Goal: Information Seeking & Learning: Learn about a topic

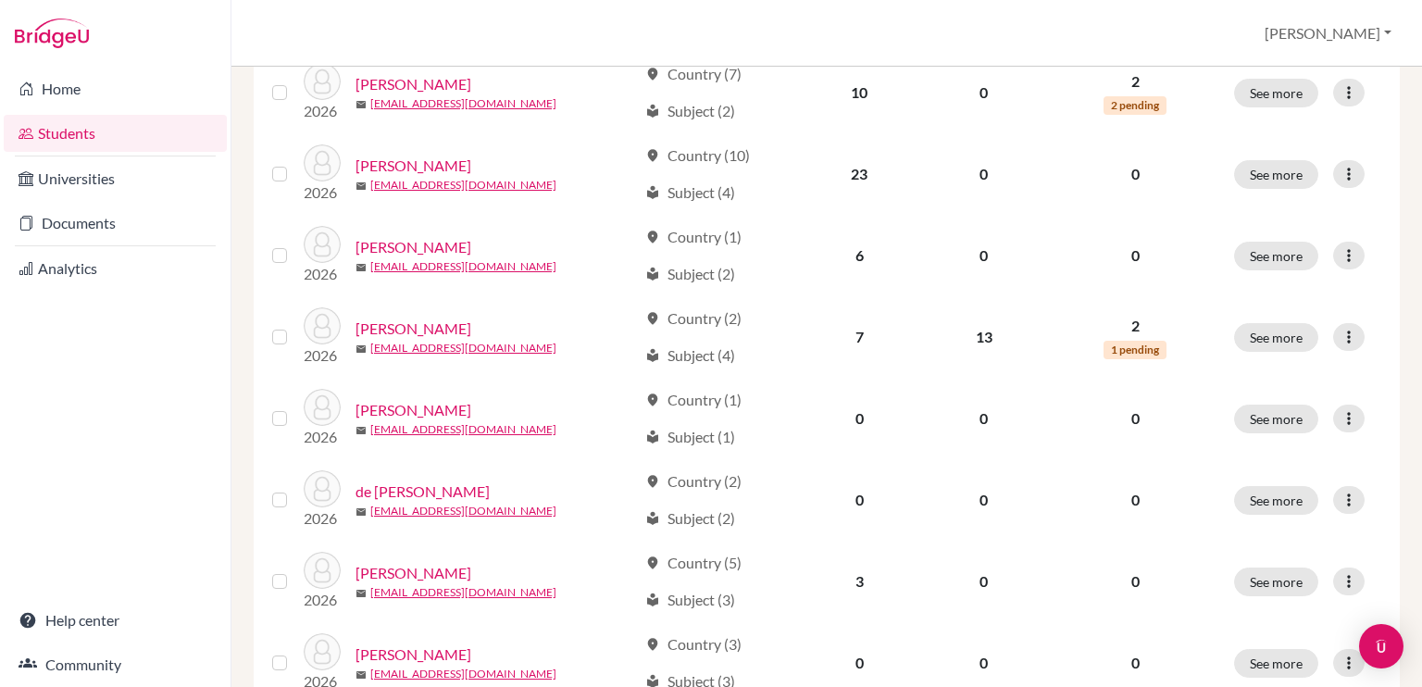
scroll to position [484, 0]
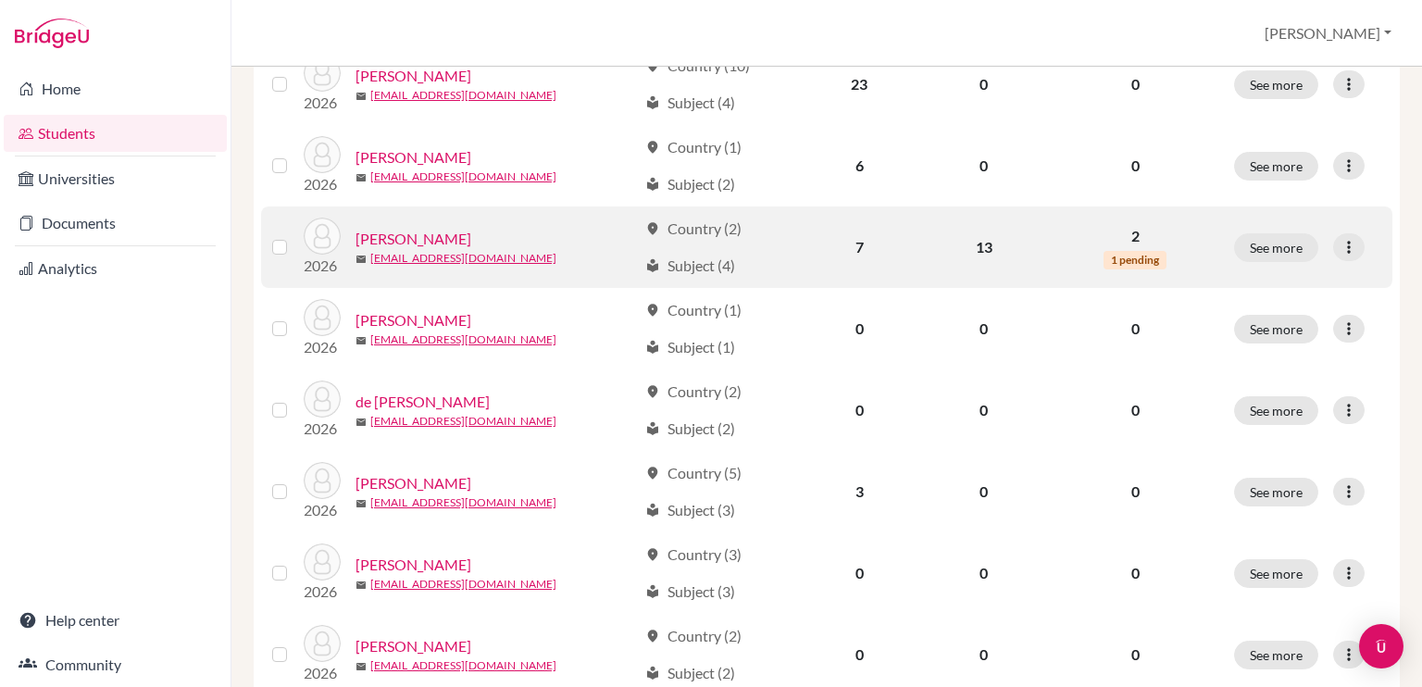
click at [441, 238] on link "[PERSON_NAME]" at bounding box center [414, 239] width 116 height 22
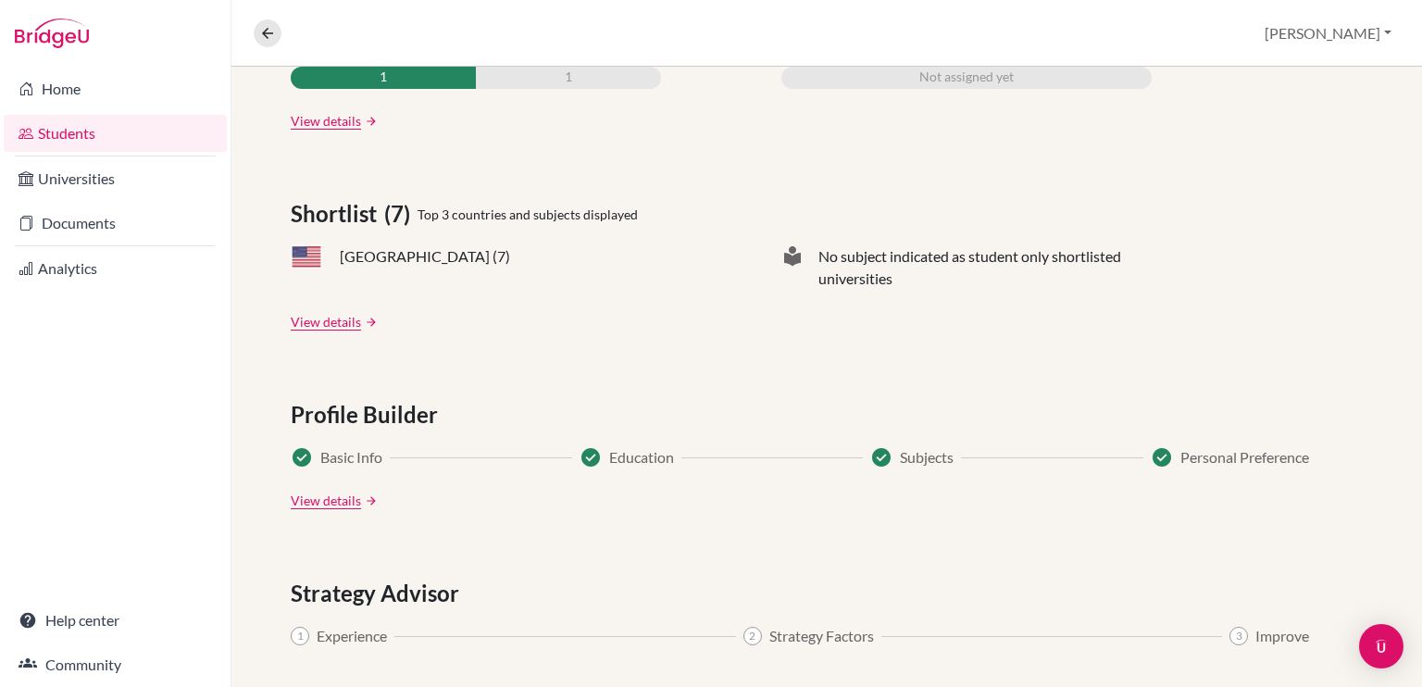
scroll to position [644, 0]
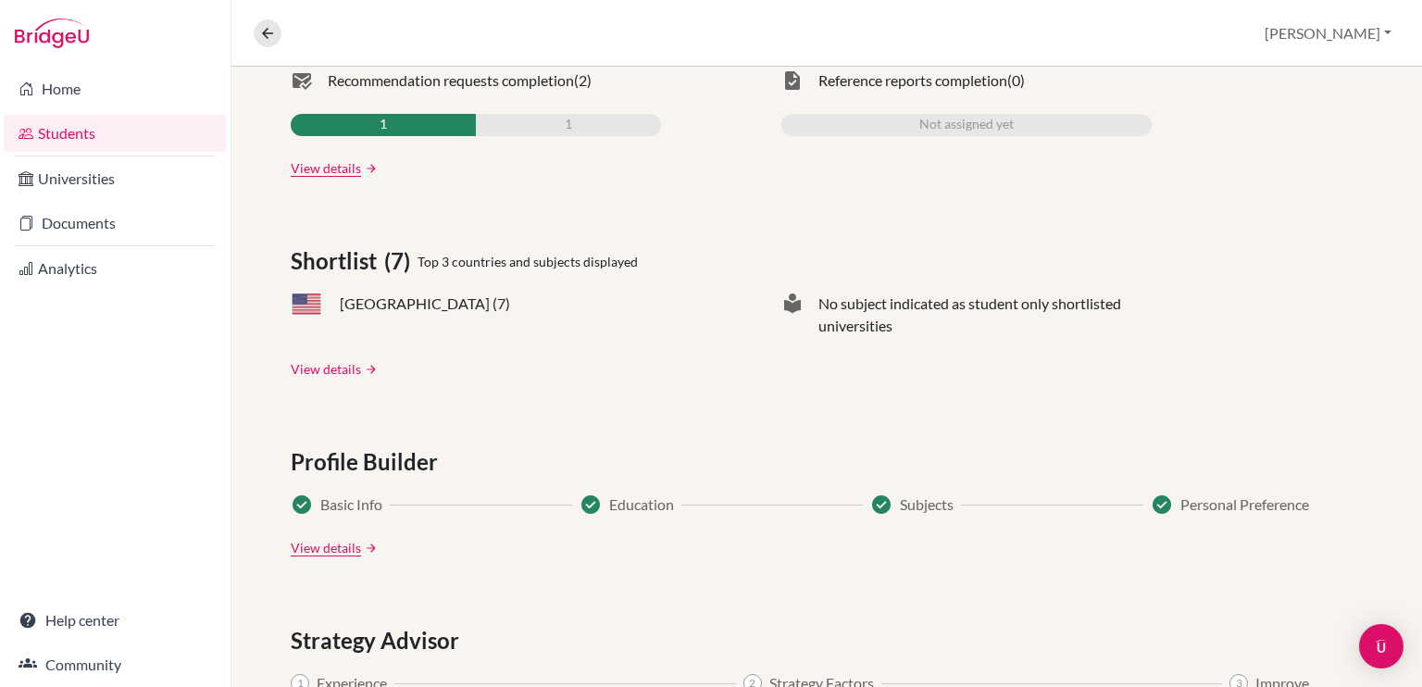
click at [344, 368] on link "View details" at bounding box center [326, 368] width 70 height 19
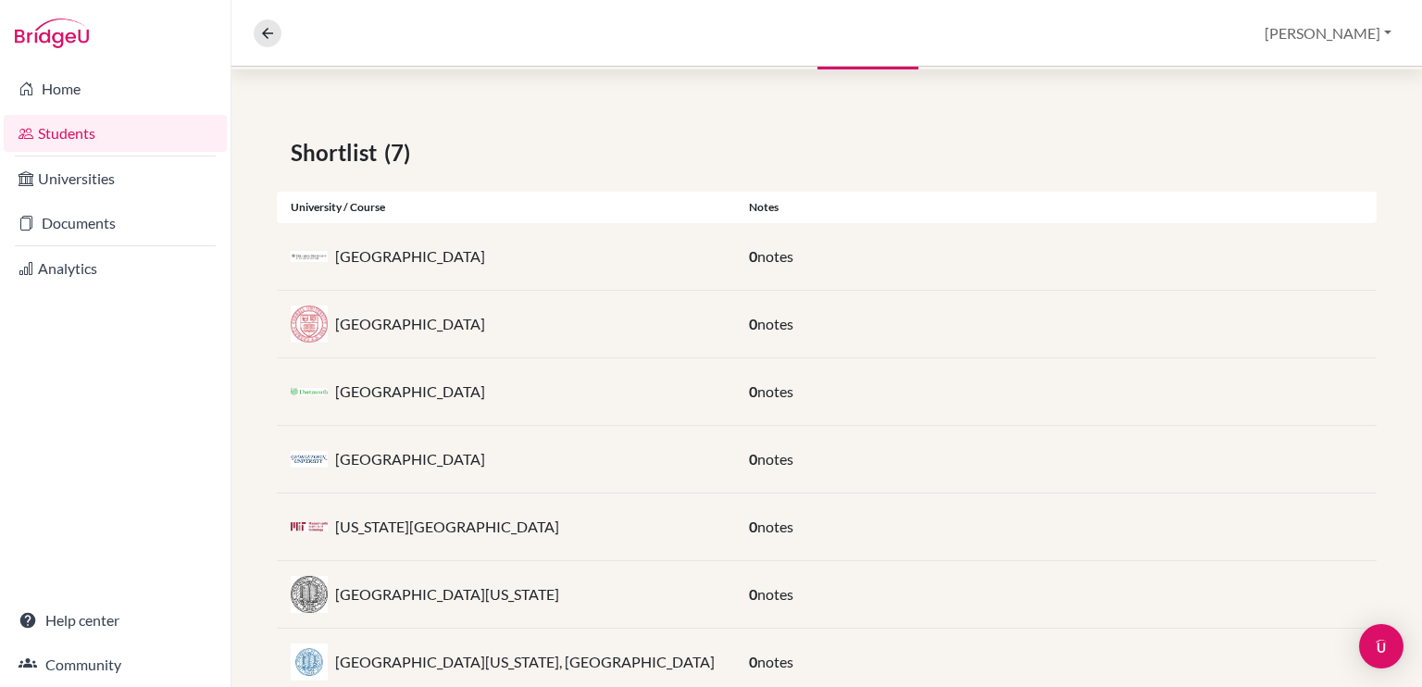
scroll to position [328, 0]
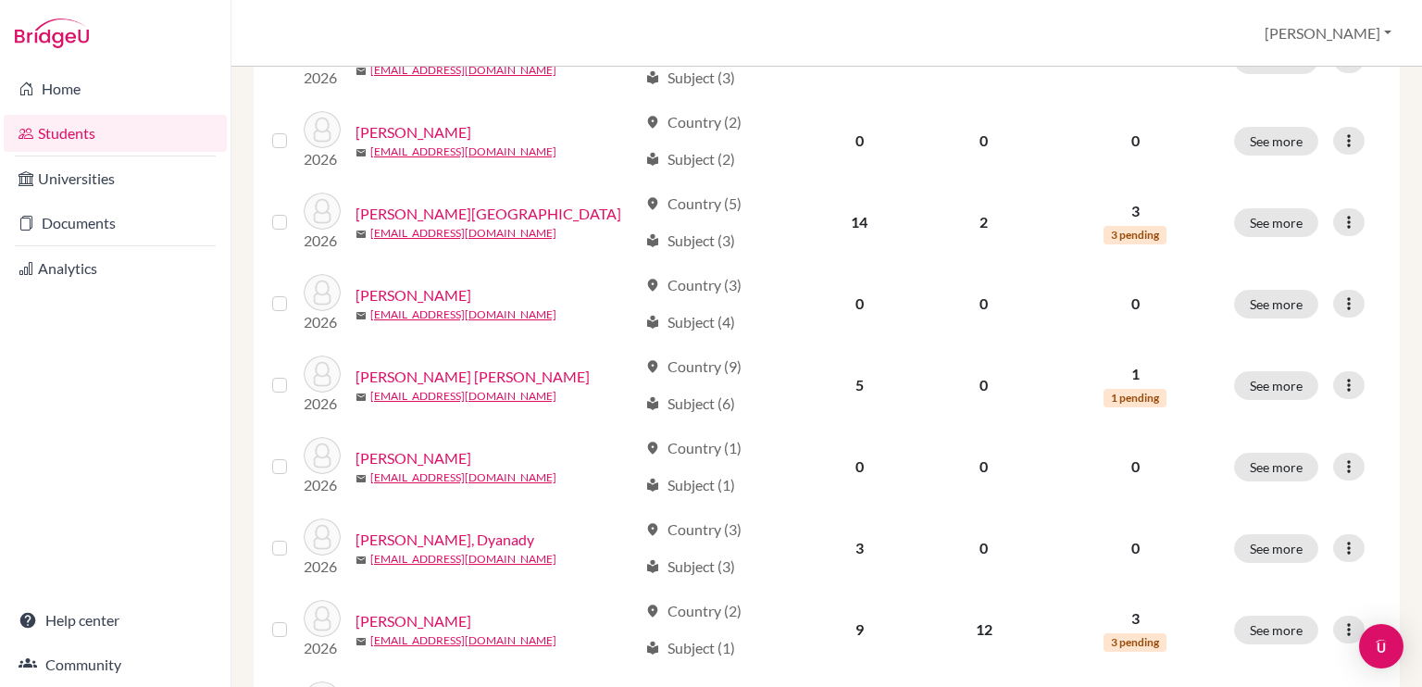
scroll to position [996, 0]
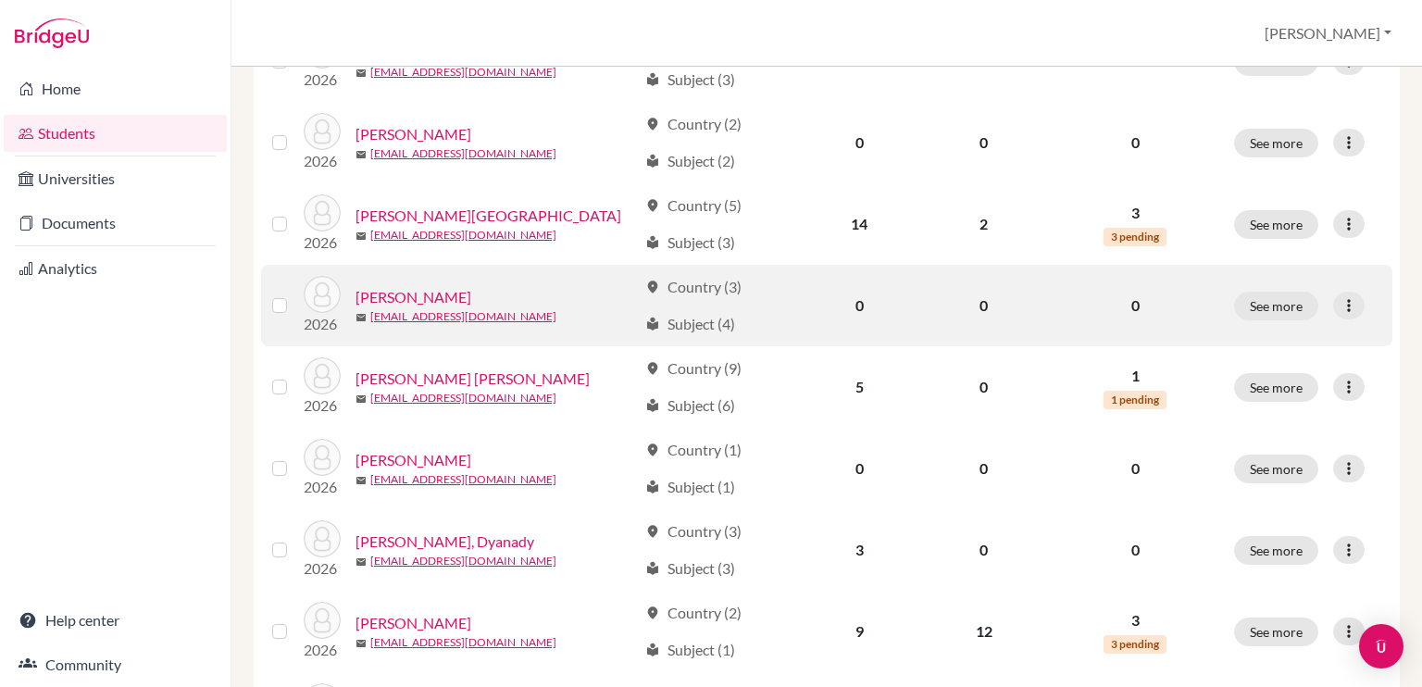
click at [446, 291] on link "[PERSON_NAME]" at bounding box center [414, 297] width 116 height 22
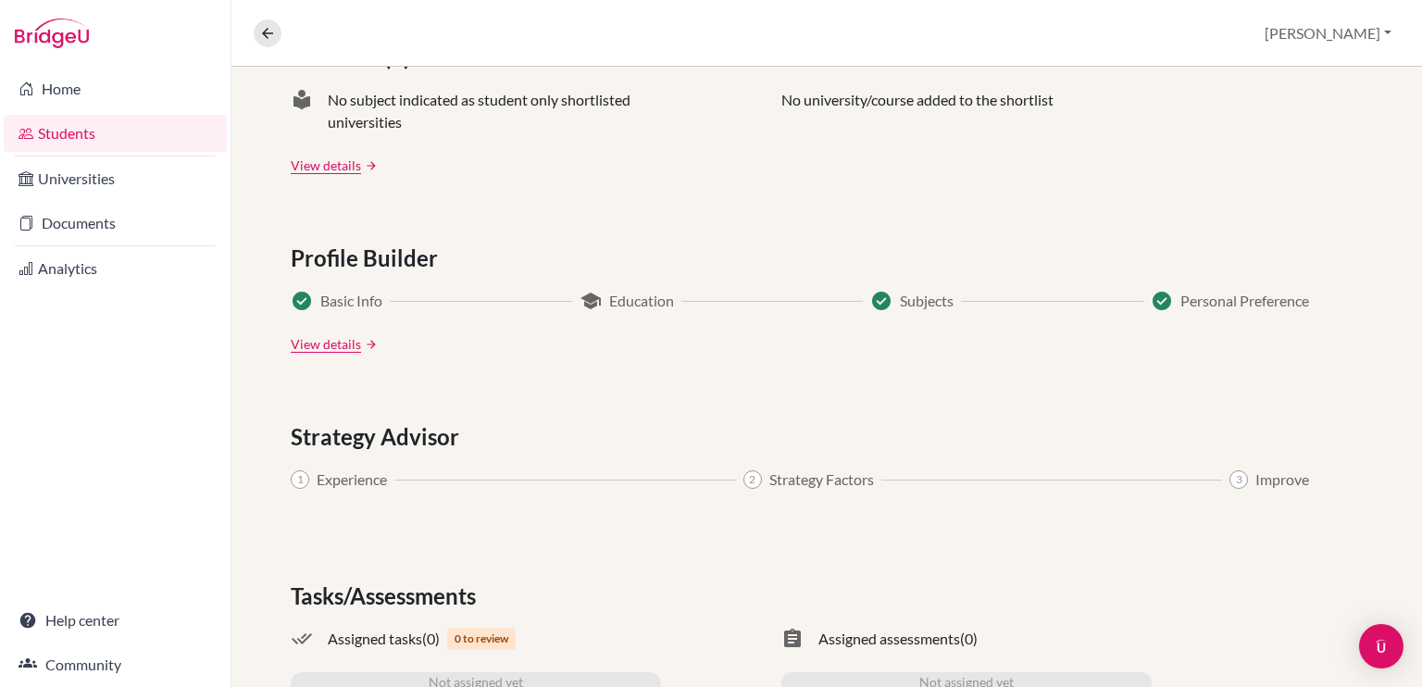
scroll to position [940, 0]
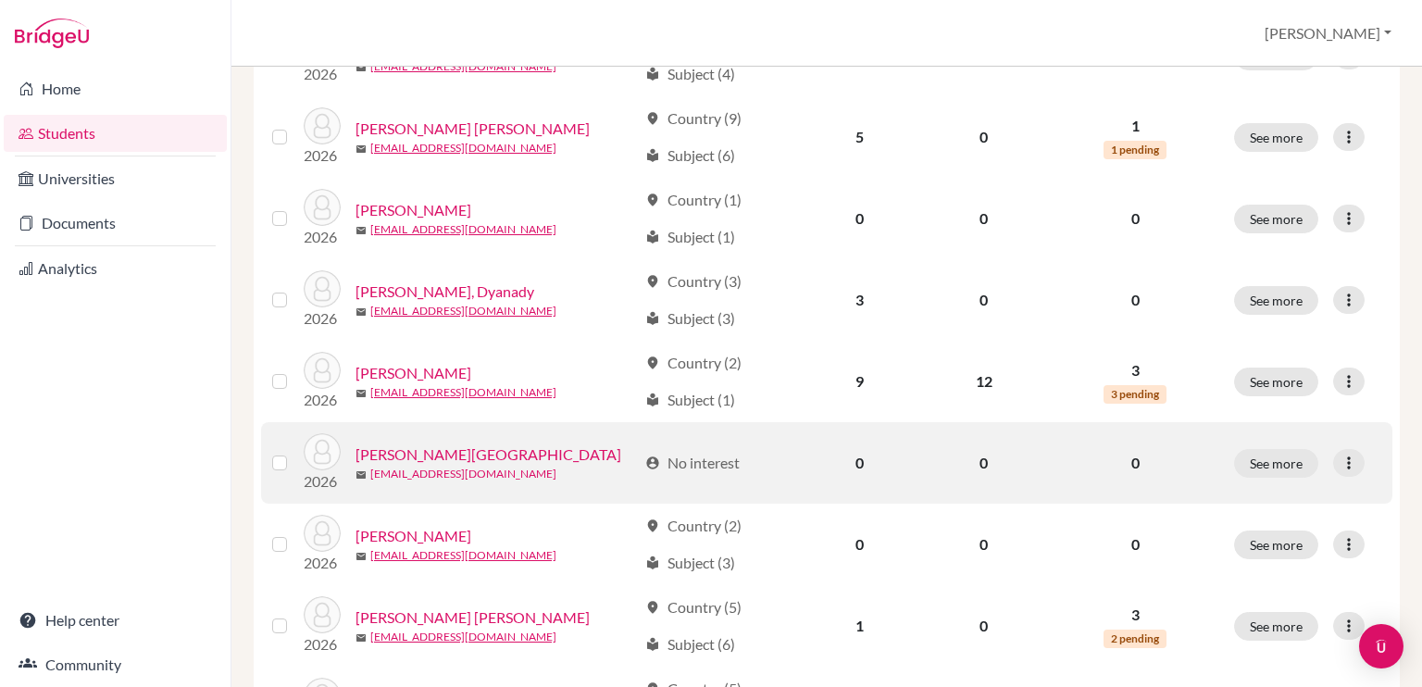
scroll to position [1245, 0]
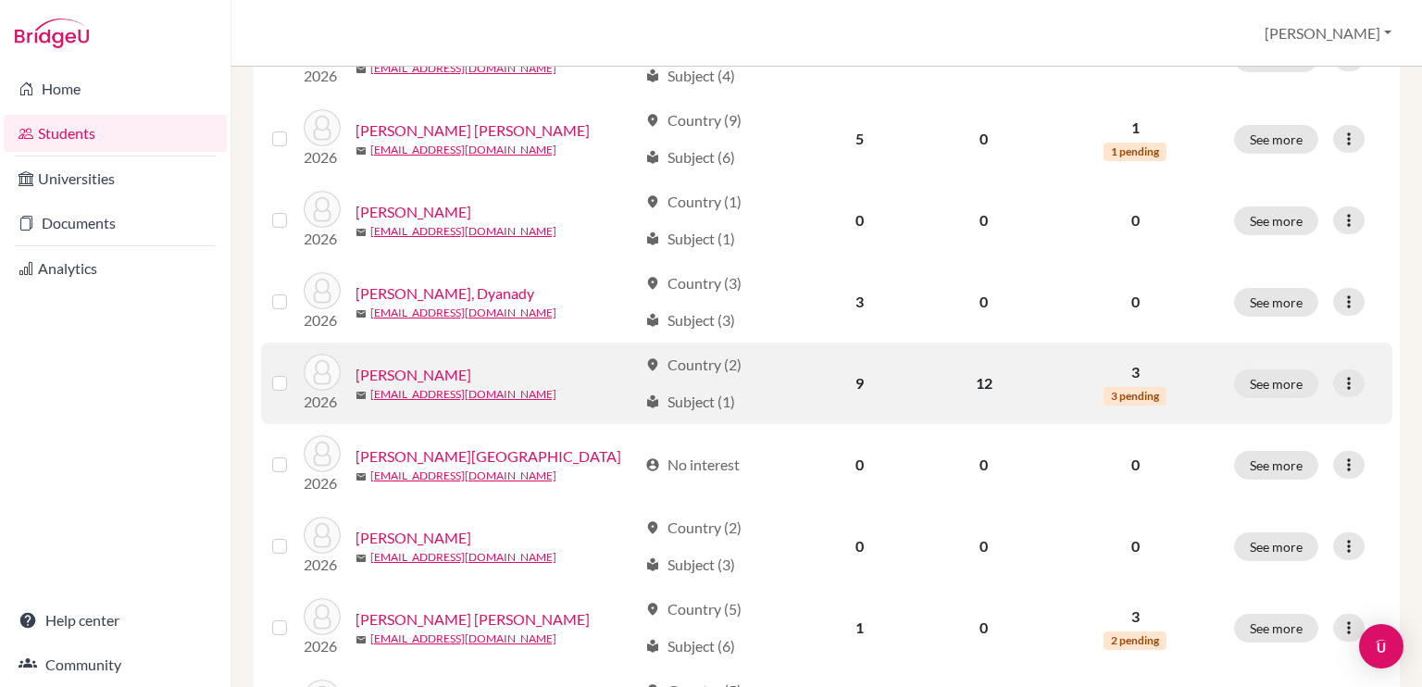
click at [433, 373] on link "[PERSON_NAME]" at bounding box center [414, 375] width 116 height 22
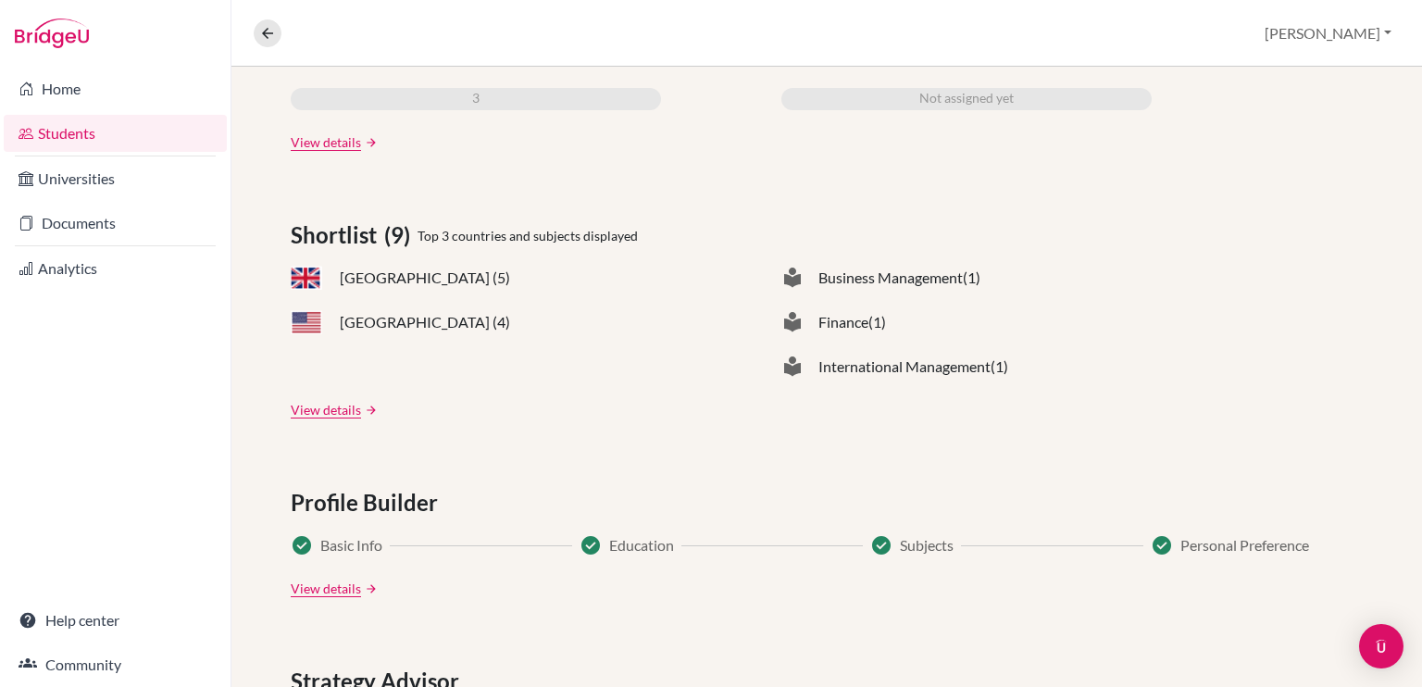
scroll to position [670, 0]
click at [344, 412] on link "View details" at bounding box center [326, 409] width 70 height 19
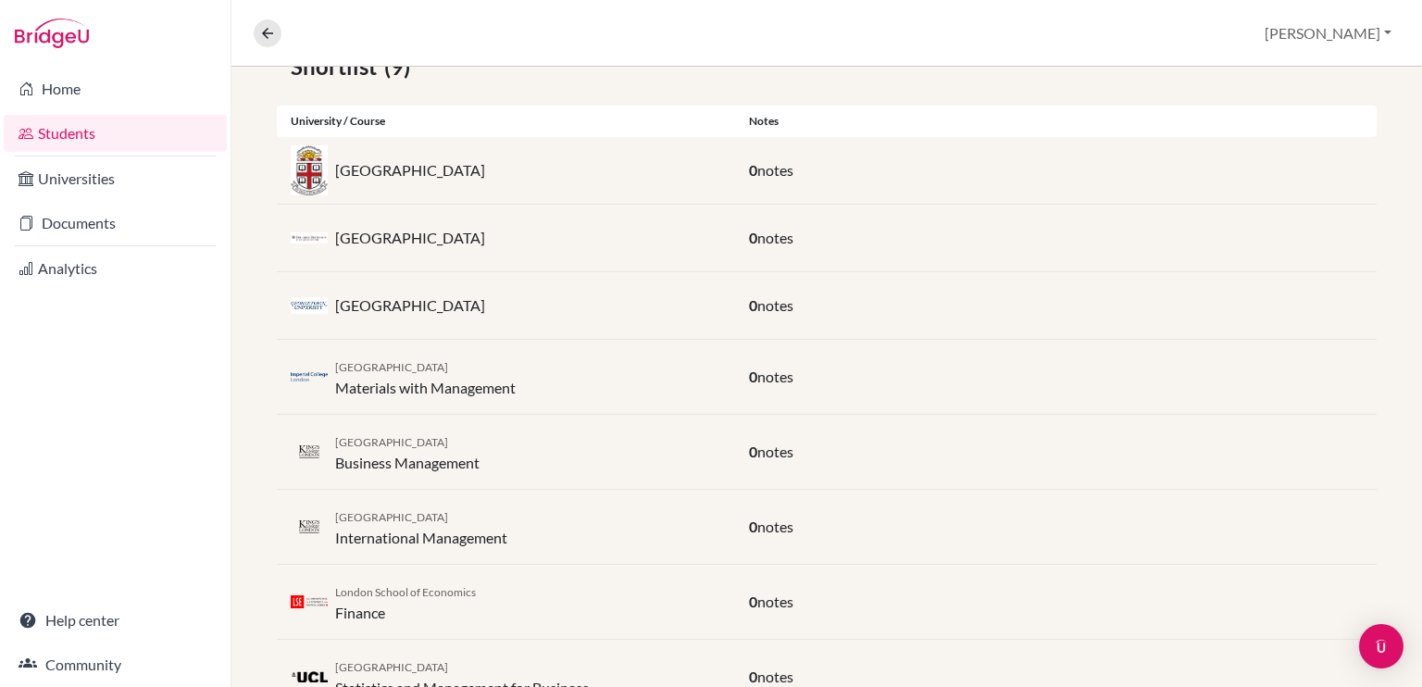
scroll to position [358, 0]
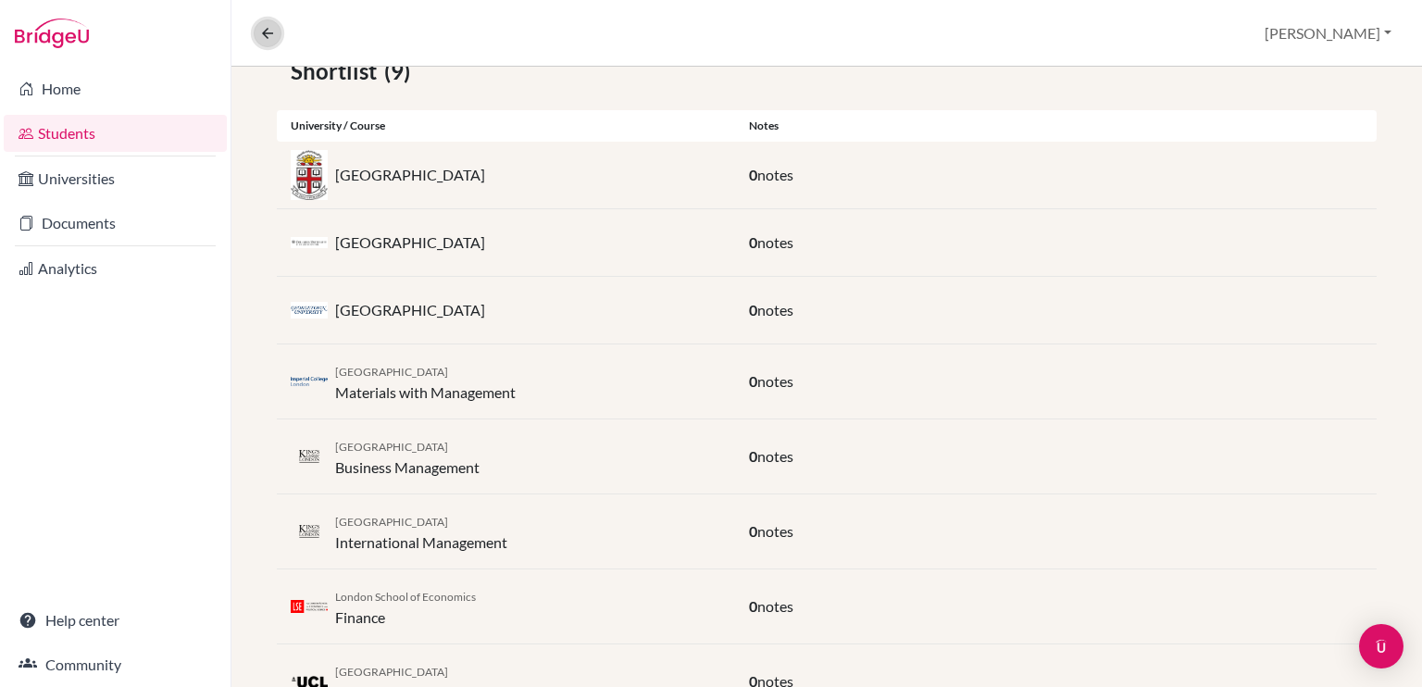
click at [275, 29] on icon at bounding box center [267, 33] width 17 height 17
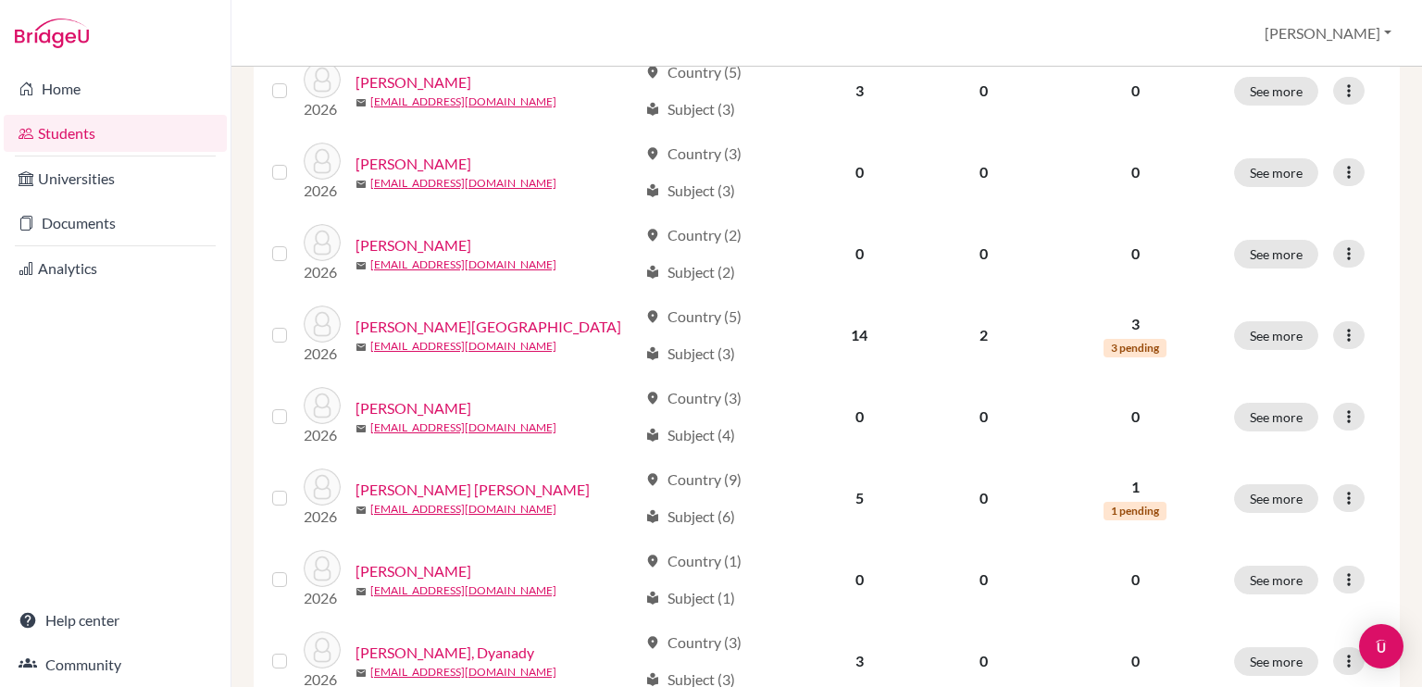
scroll to position [1430, 0]
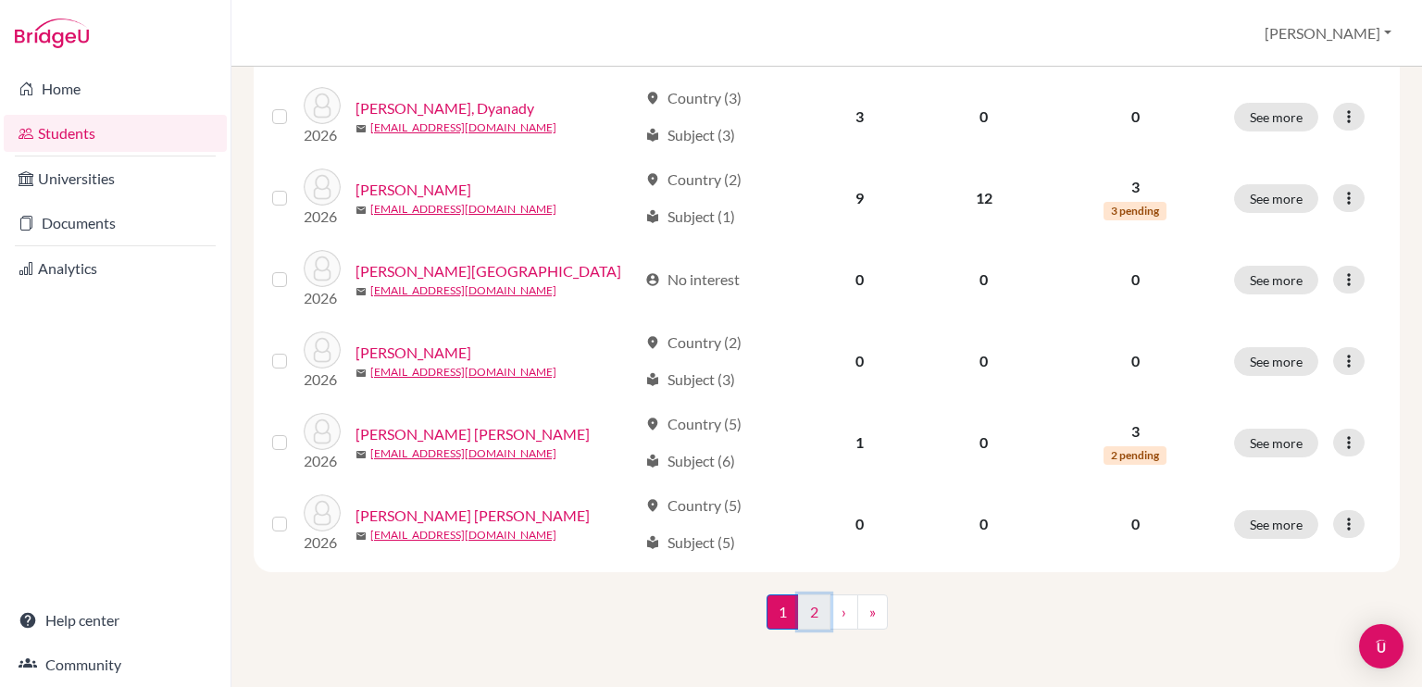
click at [804, 612] on link "2" at bounding box center [814, 611] width 32 height 35
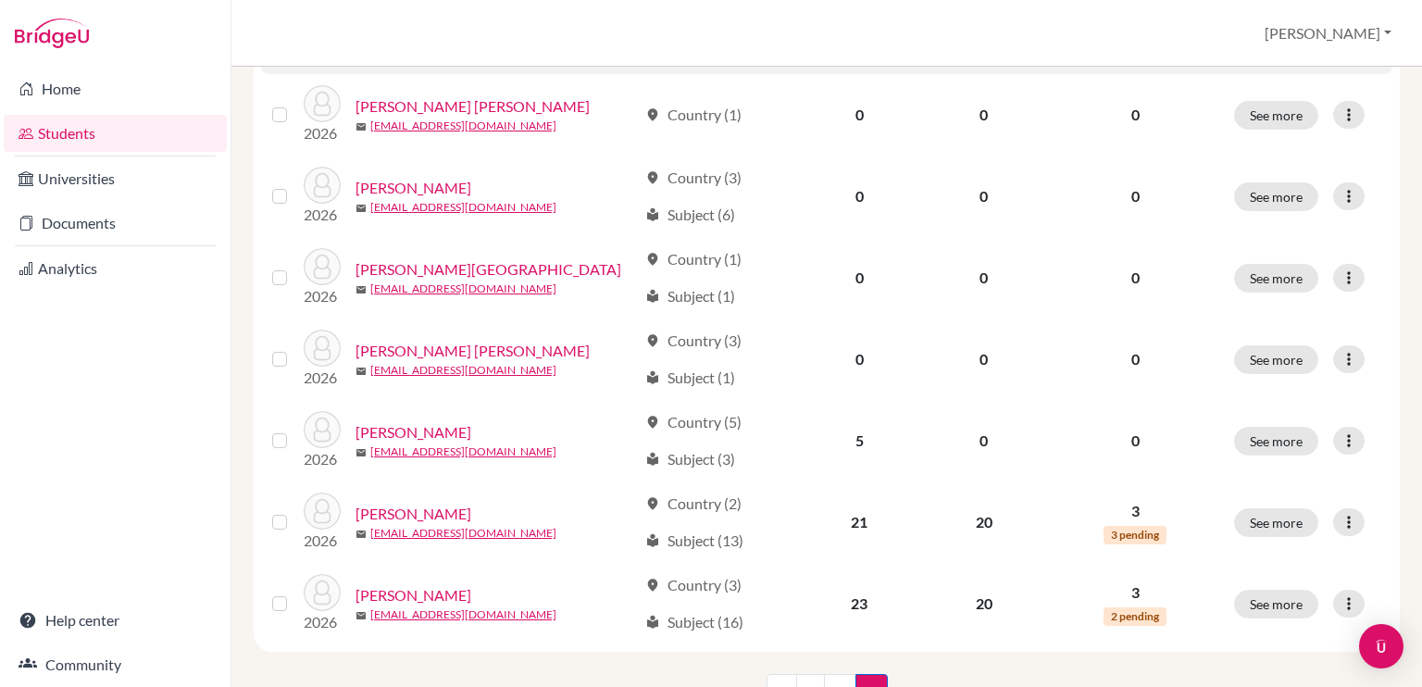
scroll to position [533, 0]
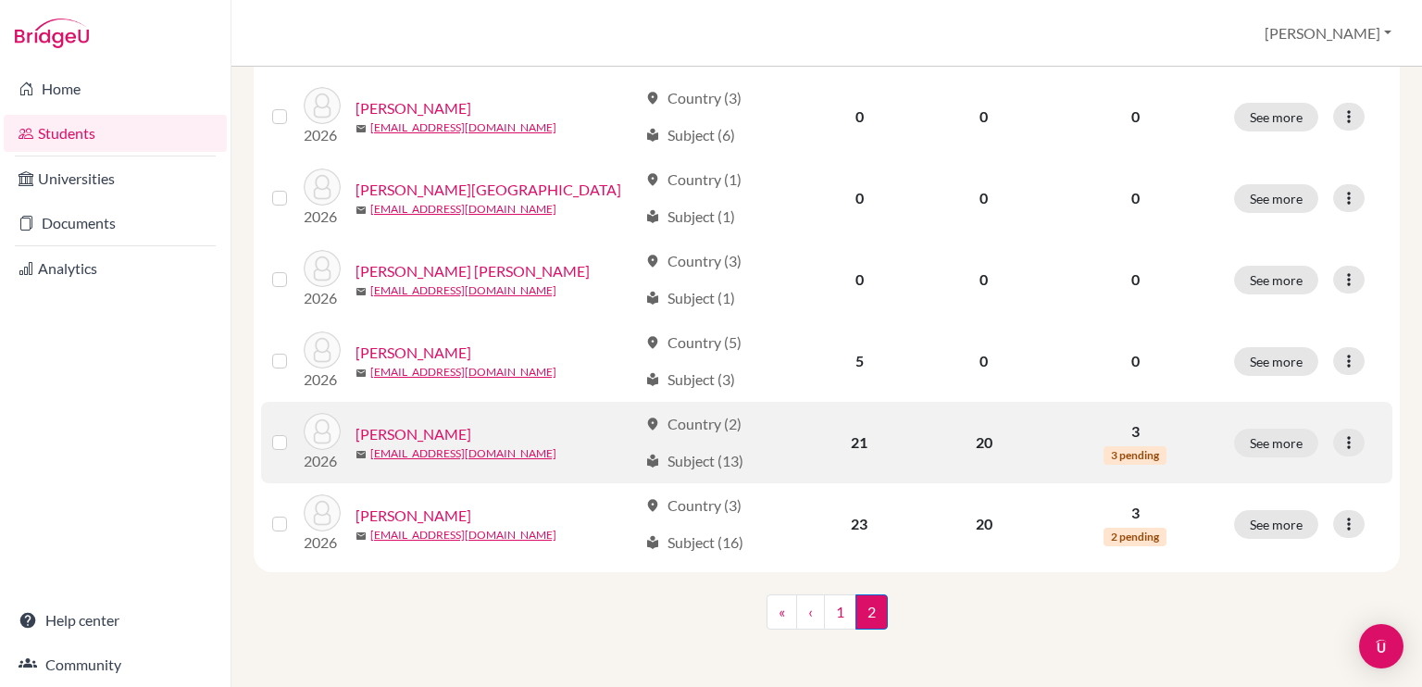
click at [463, 435] on link "[PERSON_NAME]" at bounding box center [414, 434] width 116 height 22
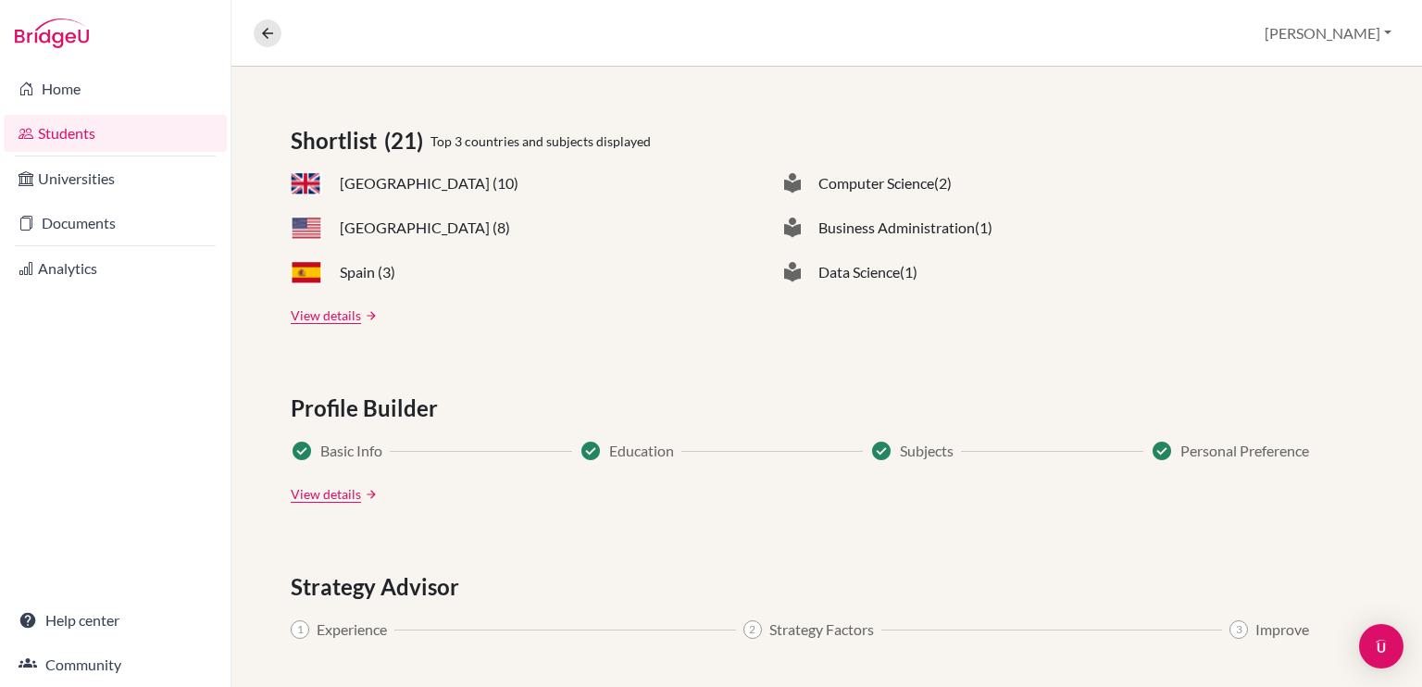
scroll to position [767, 0]
click at [342, 299] on div "Shortlist (21) Top 3 countries and subjects displayed [GEOGRAPHIC_DATA] (10) [G…" at bounding box center [827, 222] width 1072 height 201
click at [342, 311] on link "View details" at bounding box center [326, 313] width 70 height 19
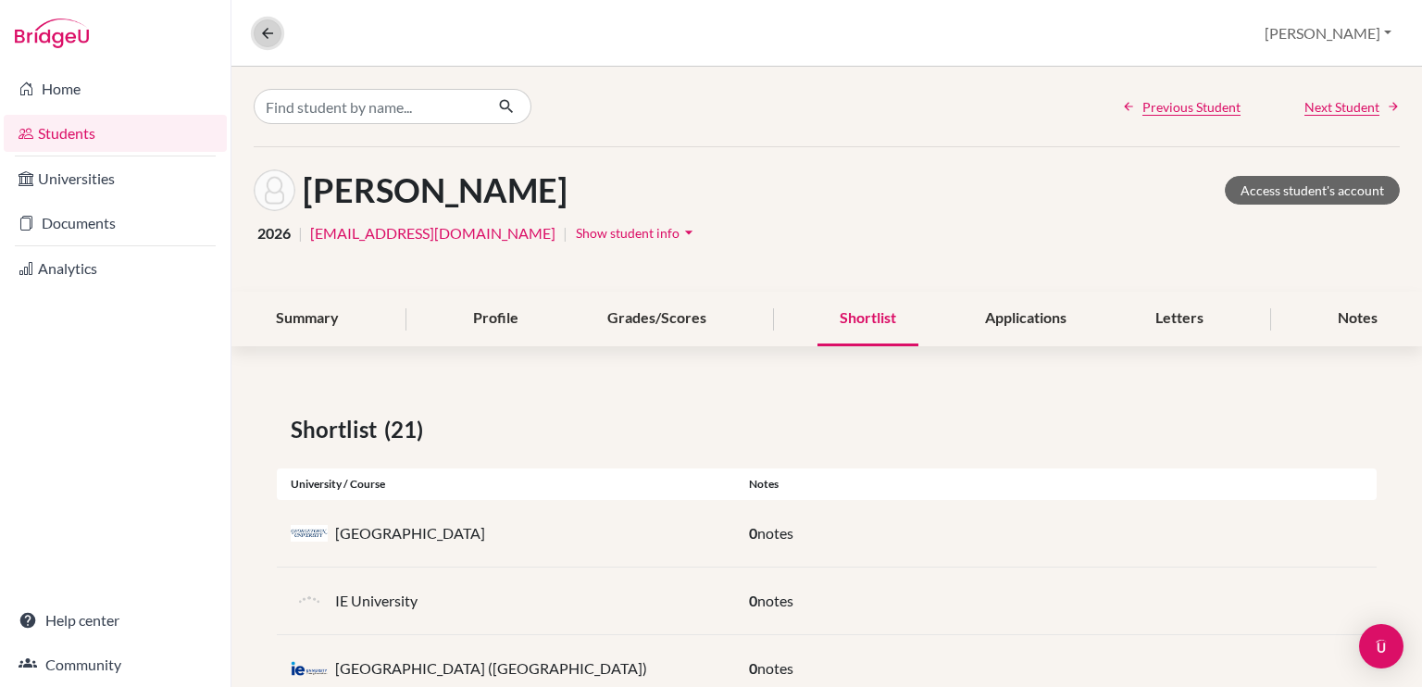
click at [261, 40] on icon at bounding box center [267, 33] width 17 height 17
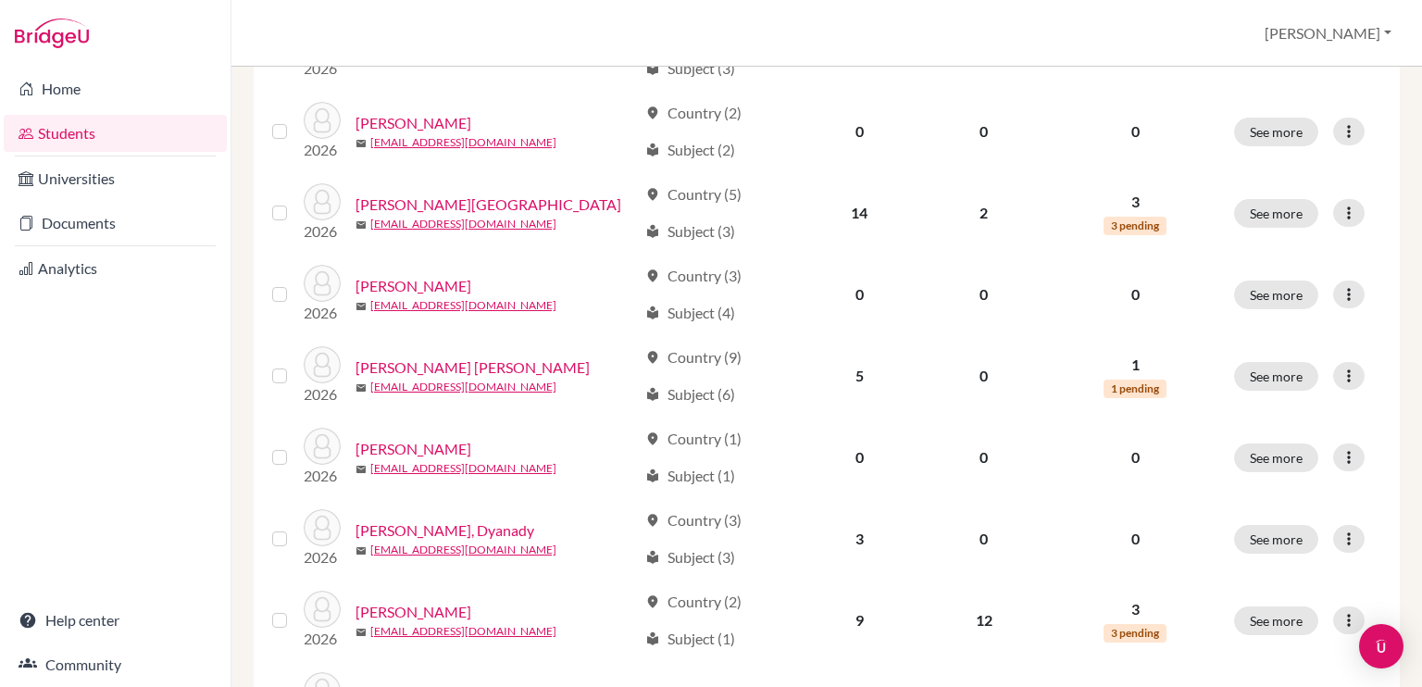
scroll to position [1004, 0]
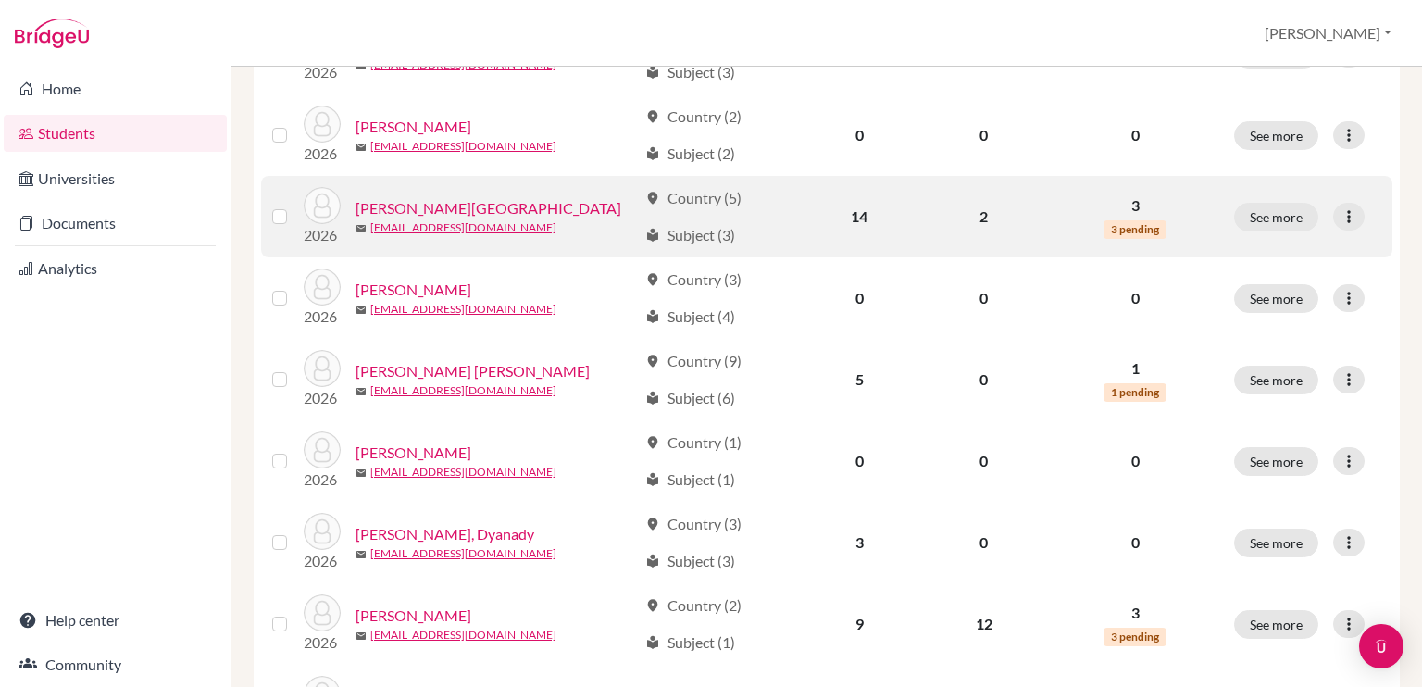
click at [425, 205] on link "[PERSON_NAME][GEOGRAPHIC_DATA]" at bounding box center [489, 208] width 266 height 22
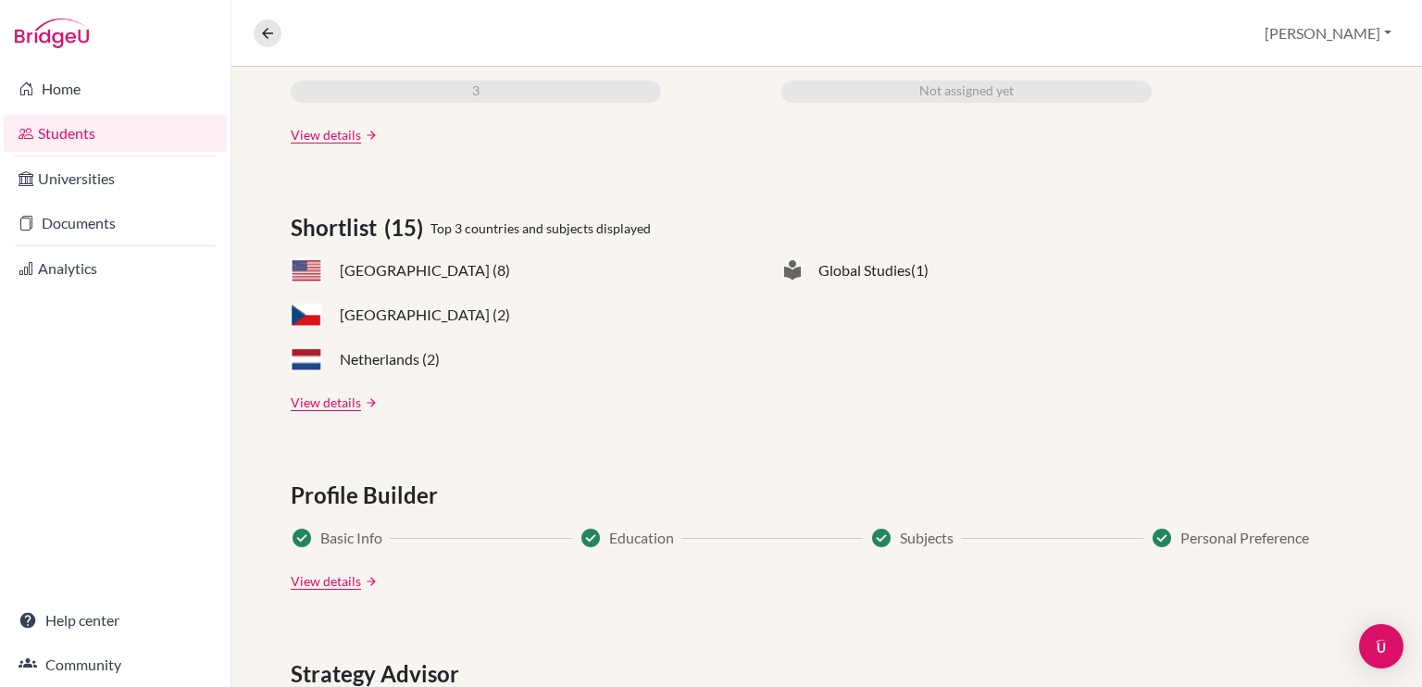
scroll to position [685, 0]
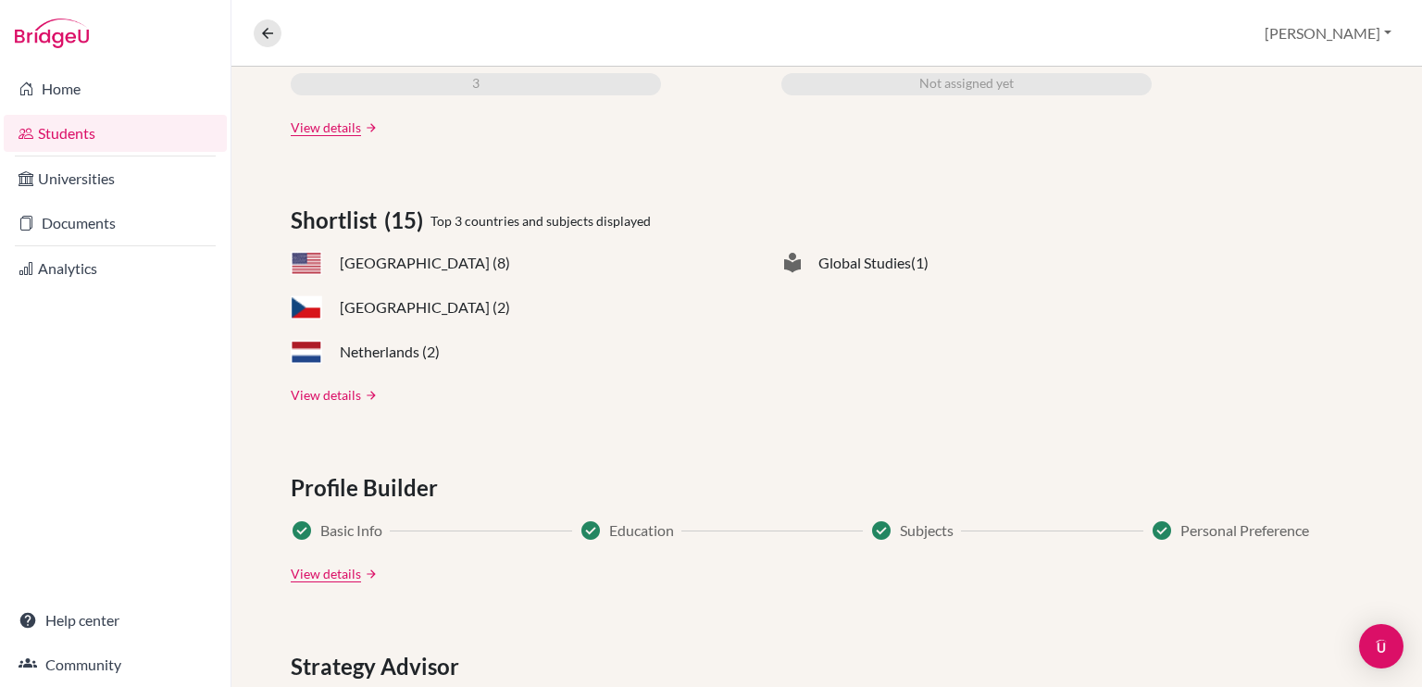
click at [348, 392] on link "View details" at bounding box center [326, 394] width 70 height 19
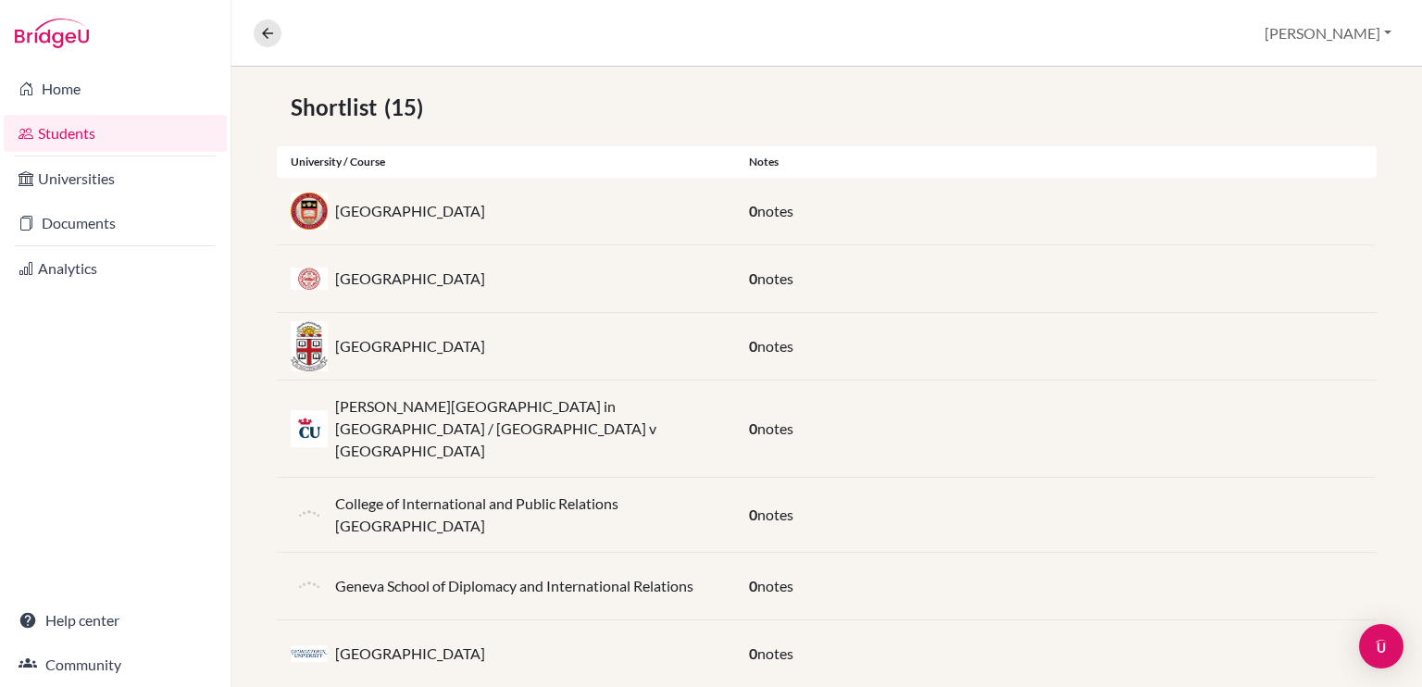
scroll to position [322, 0]
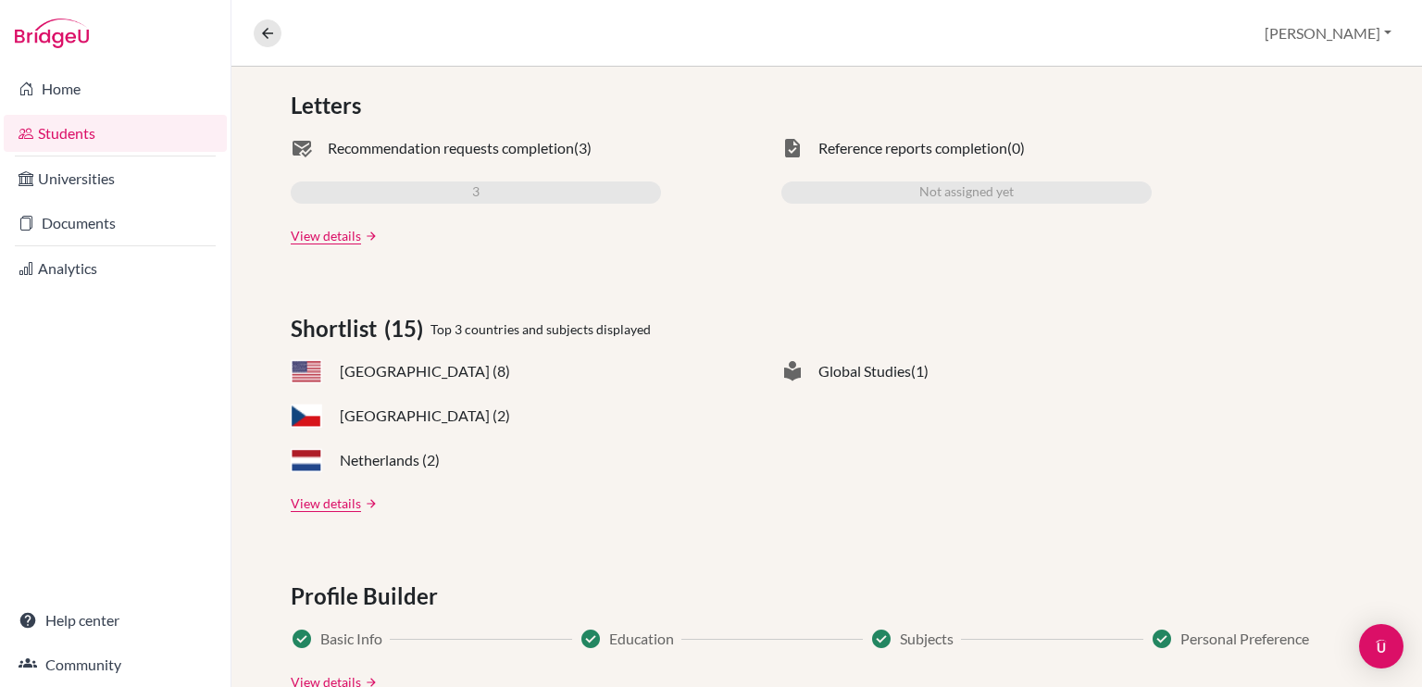
scroll to position [584, 0]
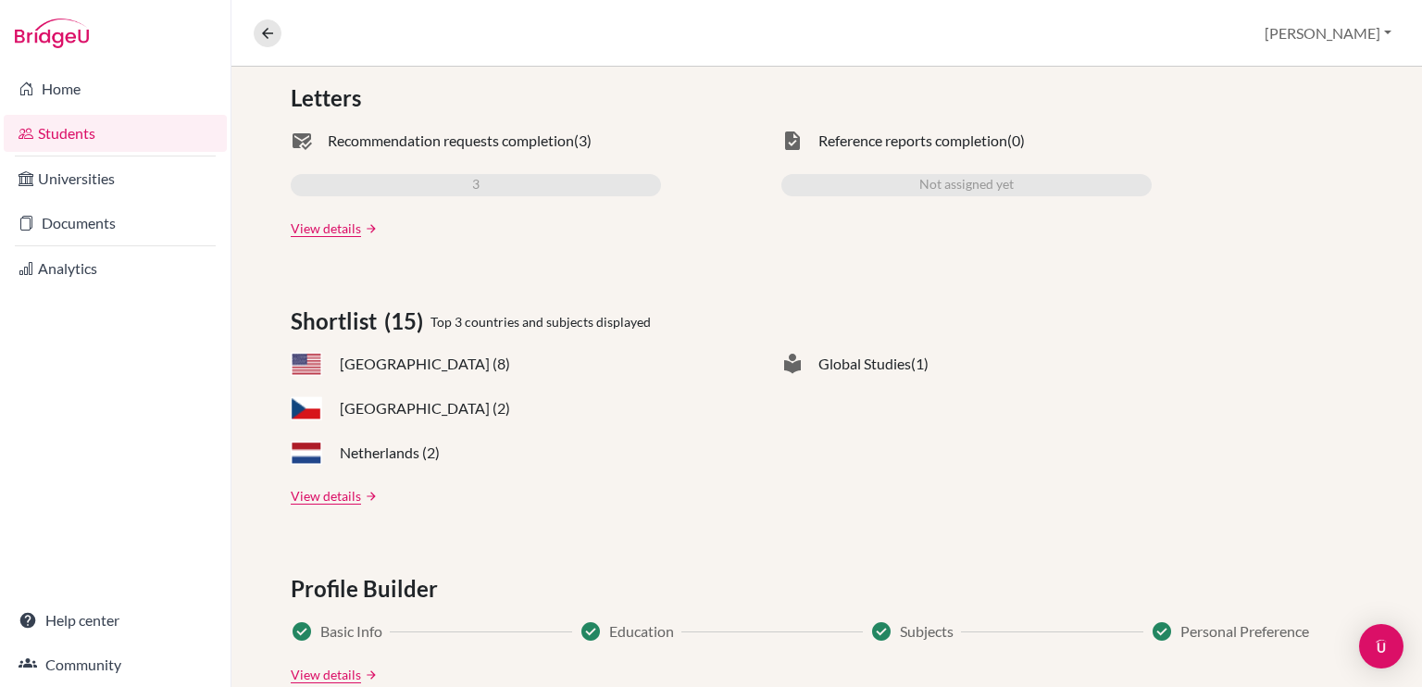
click at [360, 458] on span "Netherlands (2)" at bounding box center [390, 453] width 100 height 22
click at [352, 493] on link "View details" at bounding box center [326, 495] width 70 height 19
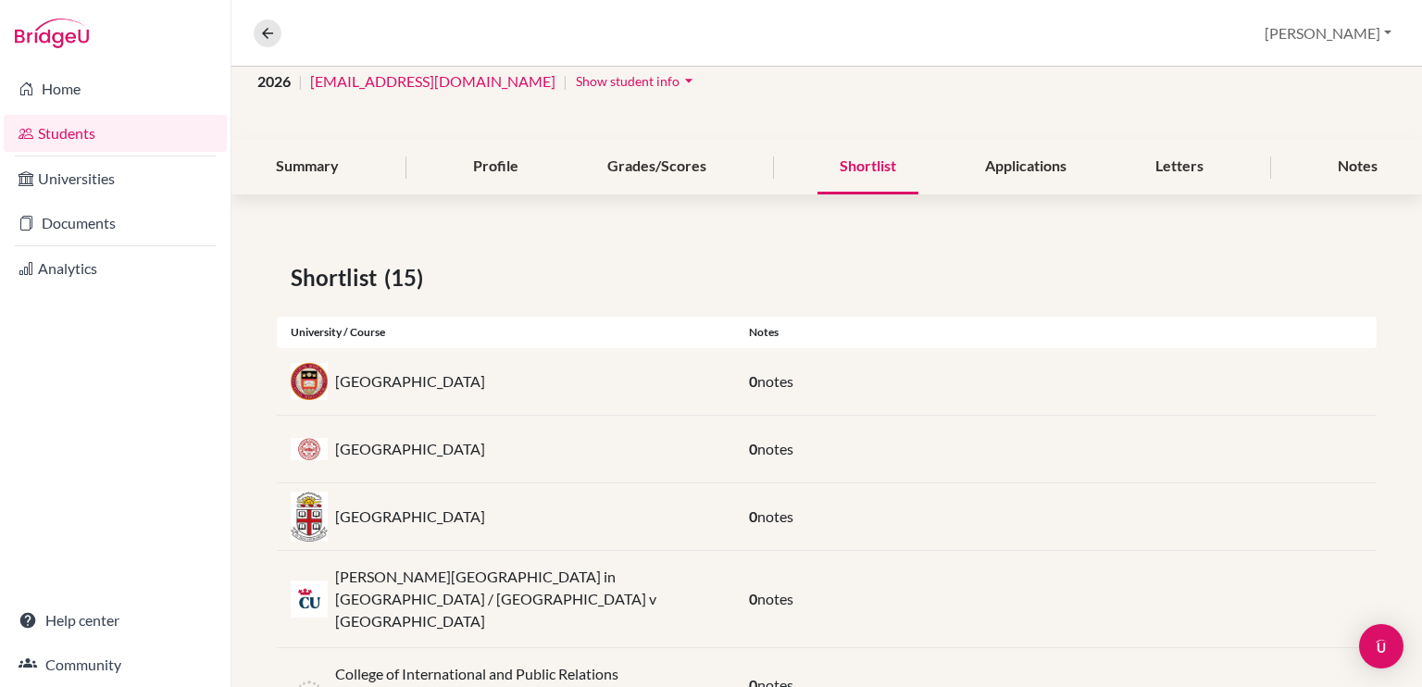
scroll to position [155, 0]
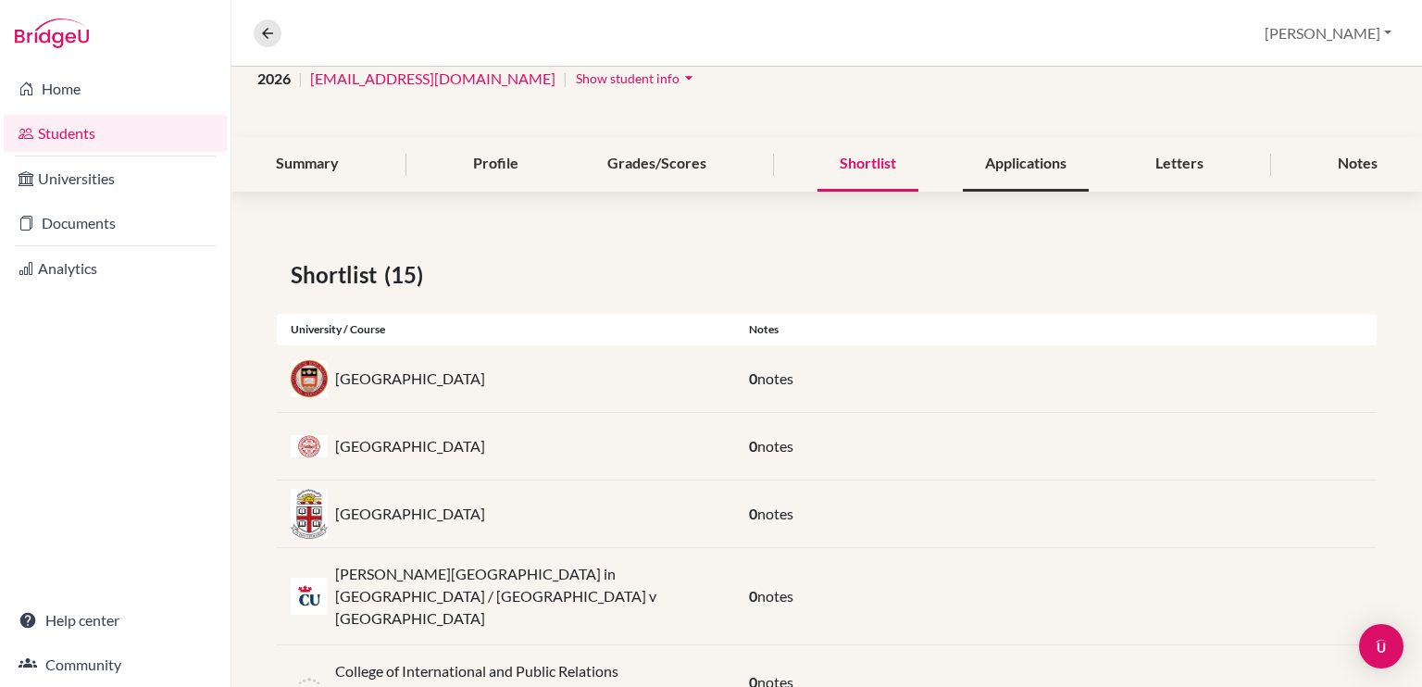
click at [1023, 169] on div "Applications" at bounding box center [1026, 164] width 126 height 55
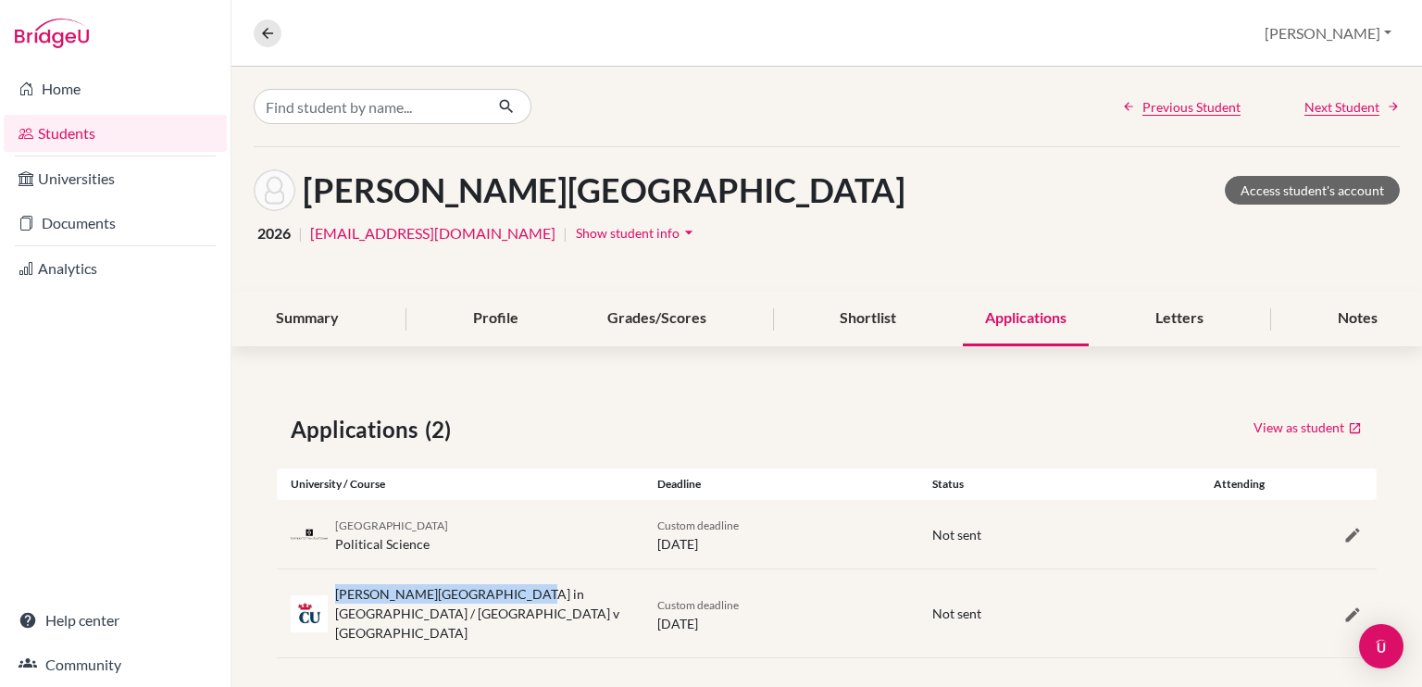
drag, startPoint x: 493, startPoint y: 594, endPoint x: 337, endPoint y: 582, distance: 156.1
click at [337, 582] on div "[PERSON_NAME][GEOGRAPHIC_DATA] in [GEOGRAPHIC_DATA] / [GEOGRAPHIC_DATA] [GEOGRA…" at bounding box center [827, 613] width 1100 height 88
copy div "[PERSON_NAME][GEOGRAPHIC_DATA] in [GEOGRAPHIC_DATA]"
click at [457, 534] on div "University of Amsterdam Political Science" at bounding box center [460, 534] width 367 height 39
drag, startPoint x: 456, startPoint y: 523, endPoint x: 333, endPoint y: 513, distance: 122.7
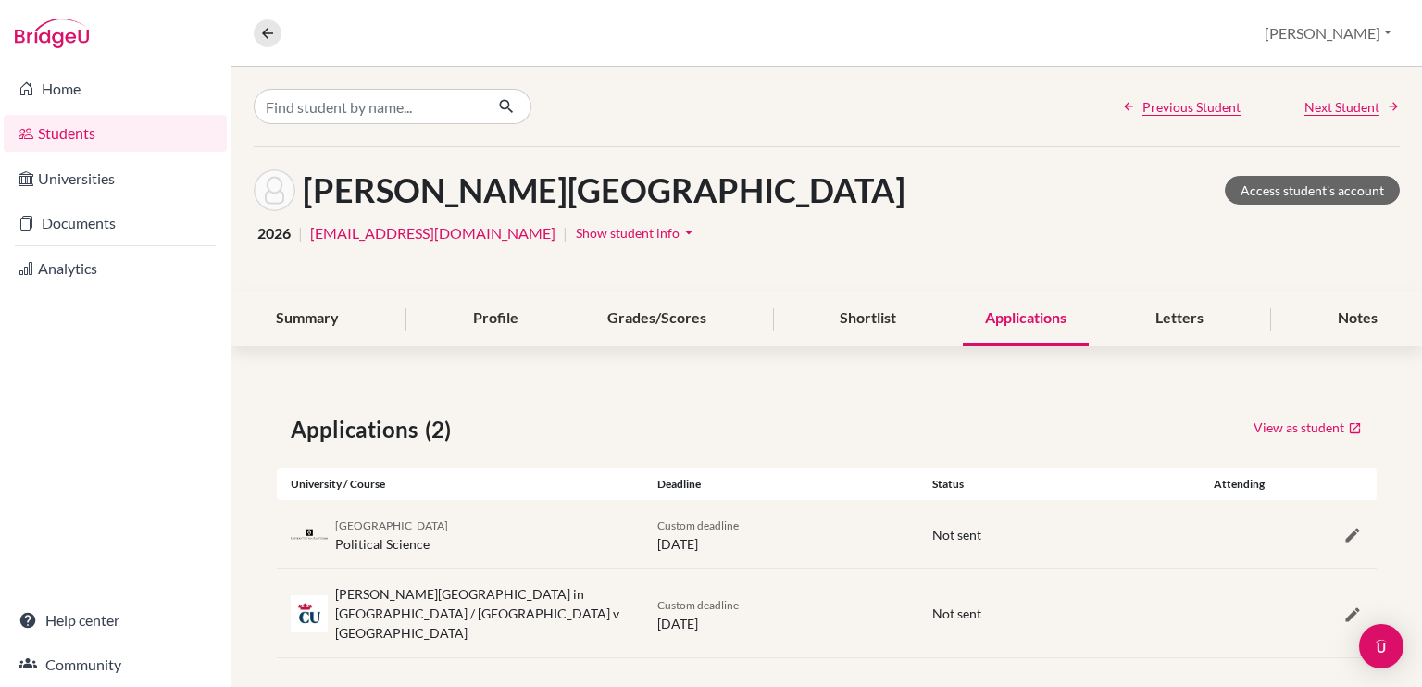
click at [333, 515] on div "University of Amsterdam Political Science" at bounding box center [460, 534] width 367 height 39
copy span "[GEOGRAPHIC_DATA]"
click at [591, 402] on div "Applications (2) View as student University / Course Deadline Status Attending …" at bounding box center [826, 536] width 1191 height 334
